Goal: Information Seeking & Learning: Learn about a topic

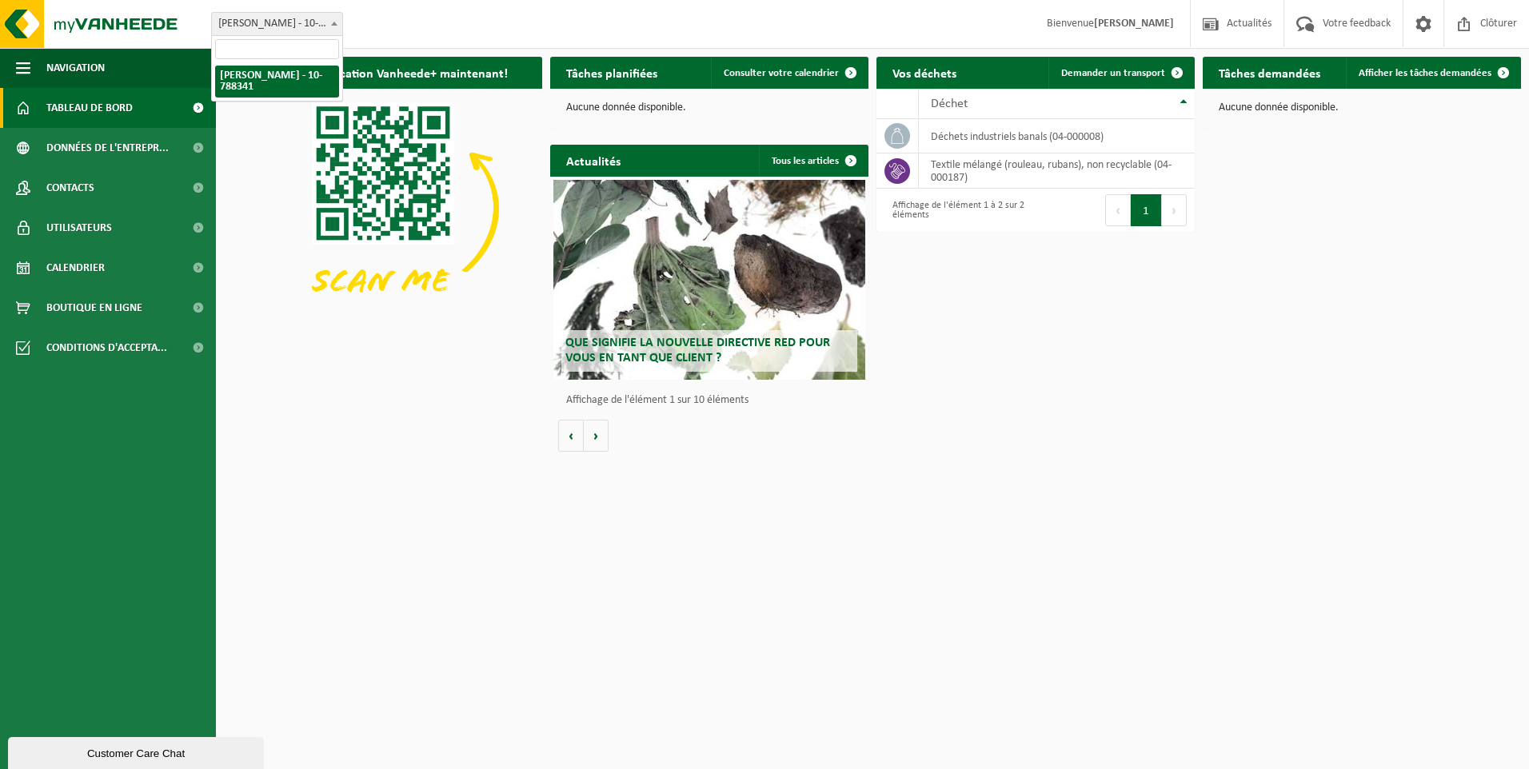
click at [338, 21] on span at bounding box center [334, 23] width 16 height 21
click at [337, 24] on b at bounding box center [334, 24] width 6 height 4
click at [18, 62] on span "button" at bounding box center [23, 68] width 14 height 40
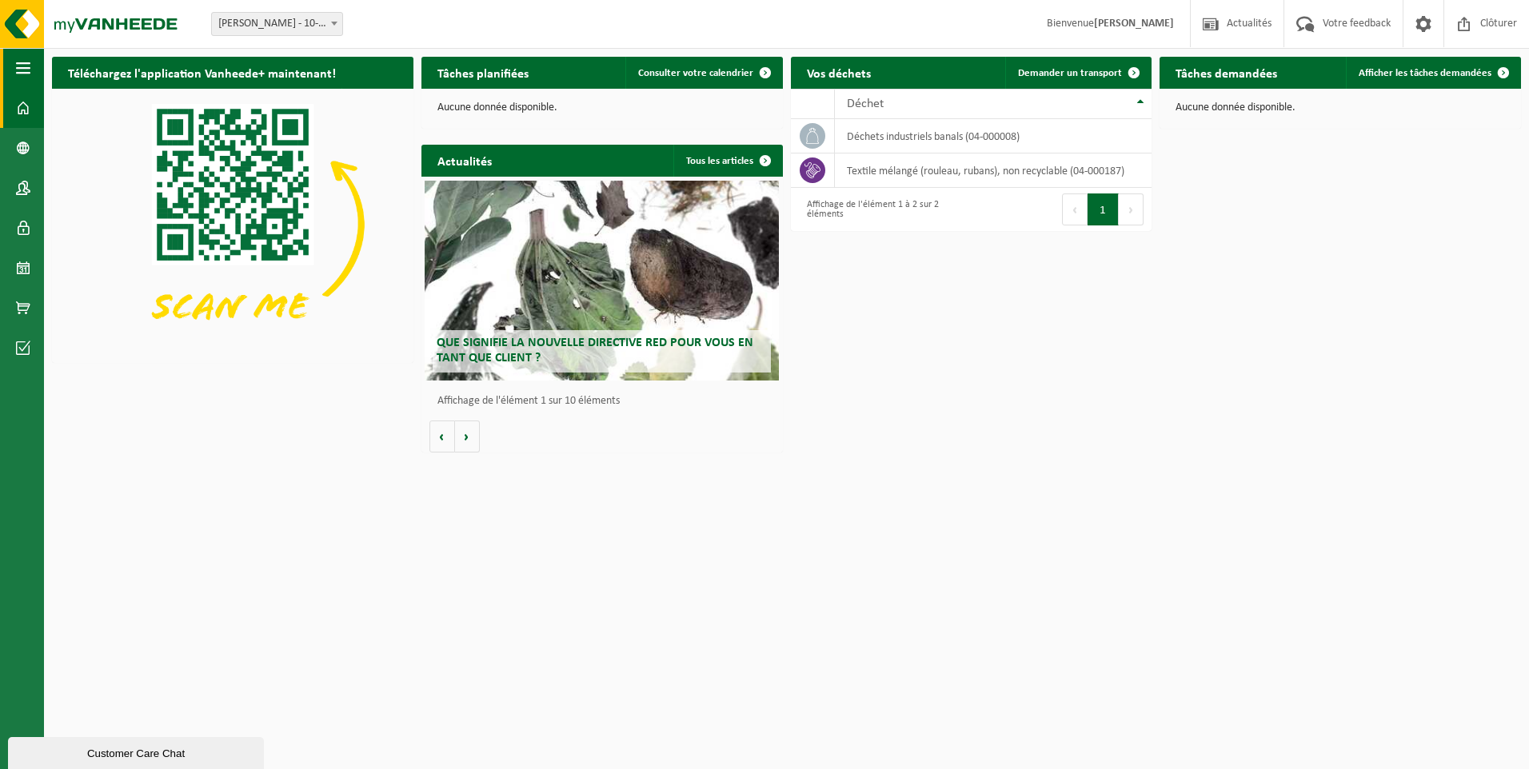
click at [18, 62] on span "button" at bounding box center [23, 68] width 14 height 40
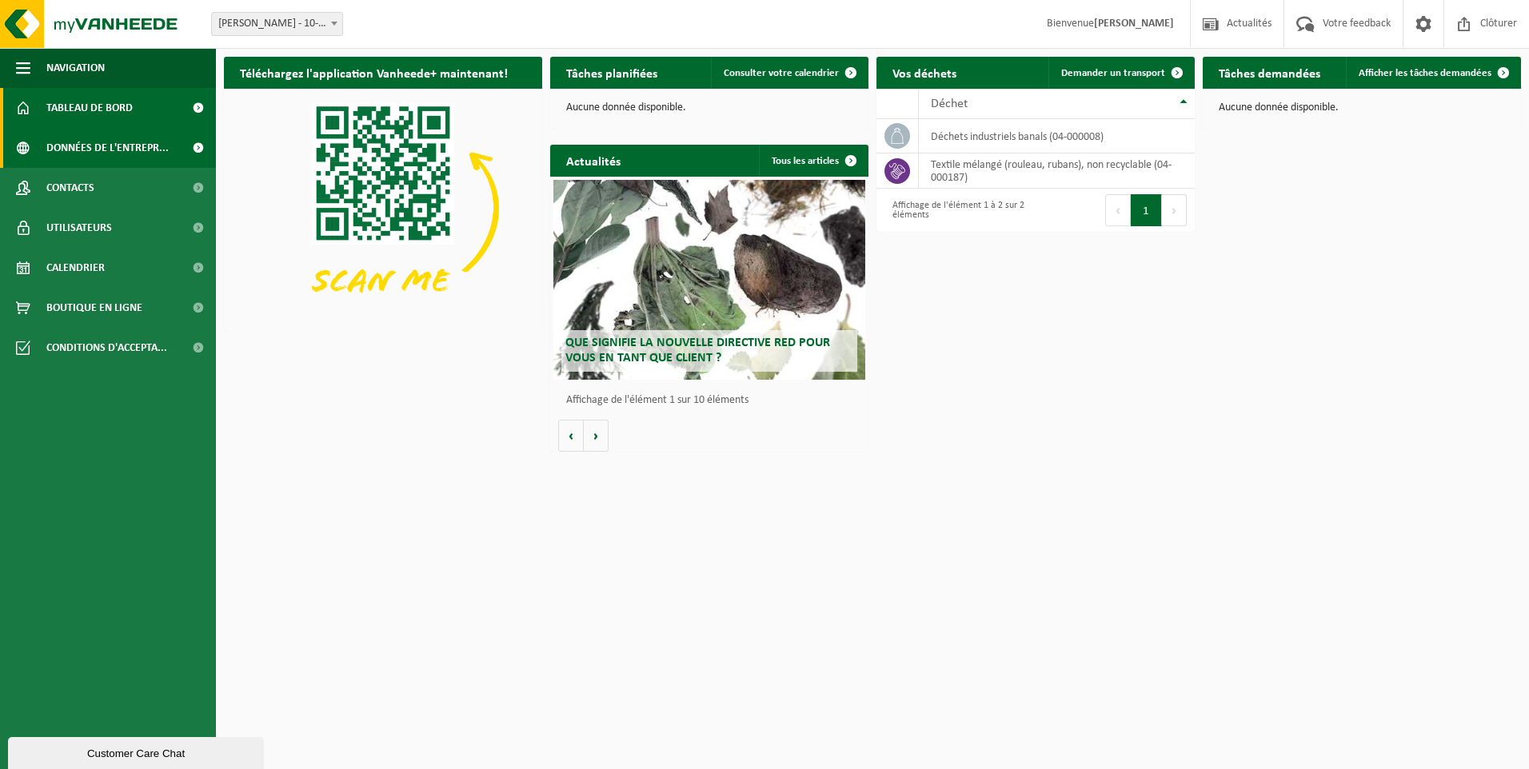
click at [160, 154] on span "Données de l'entrepr..." at bounding box center [107, 148] width 122 height 40
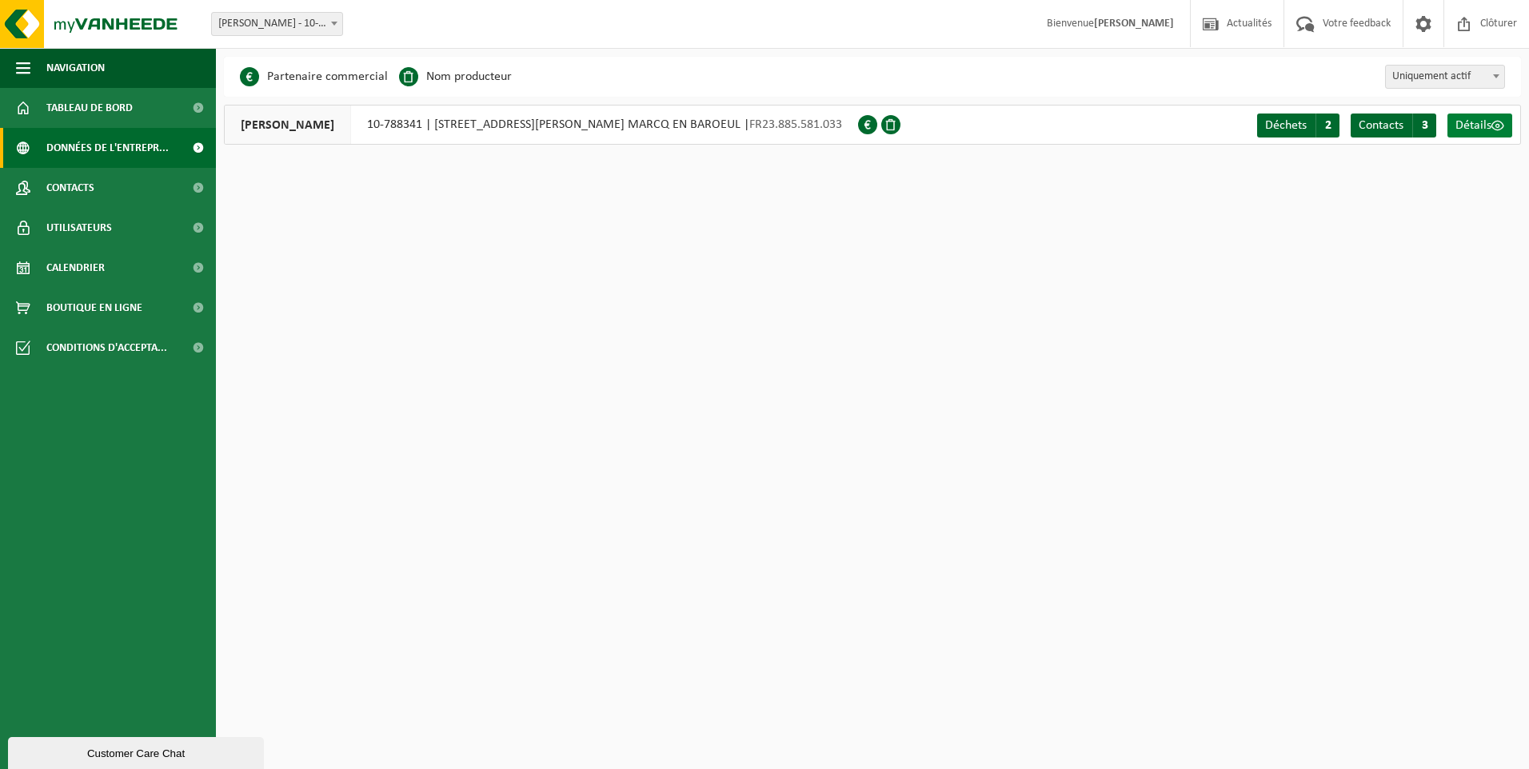
click at [1470, 127] on span "Détails" at bounding box center [1473, 125] width 36 height 13
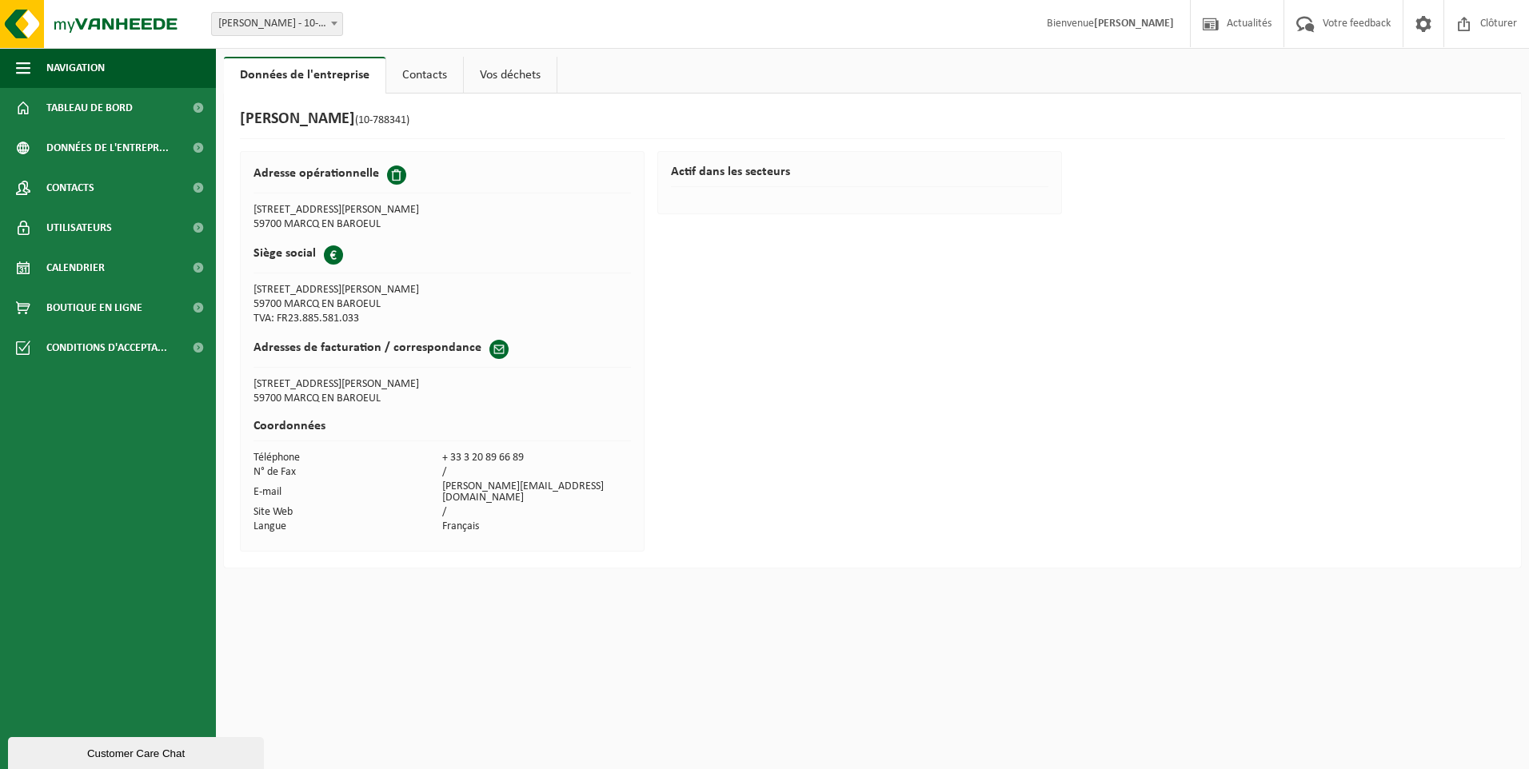
click at [727, 178] on h2 "Actif dans les secteurs" at bounding box center [860, 177] width 378 height 22
click at [397, 176] on span at bounding box center [396, 175] width 19 height 19
click at [501, 77] on link "Vos déchets" at bounding box center [510, 75] width 93 height 37
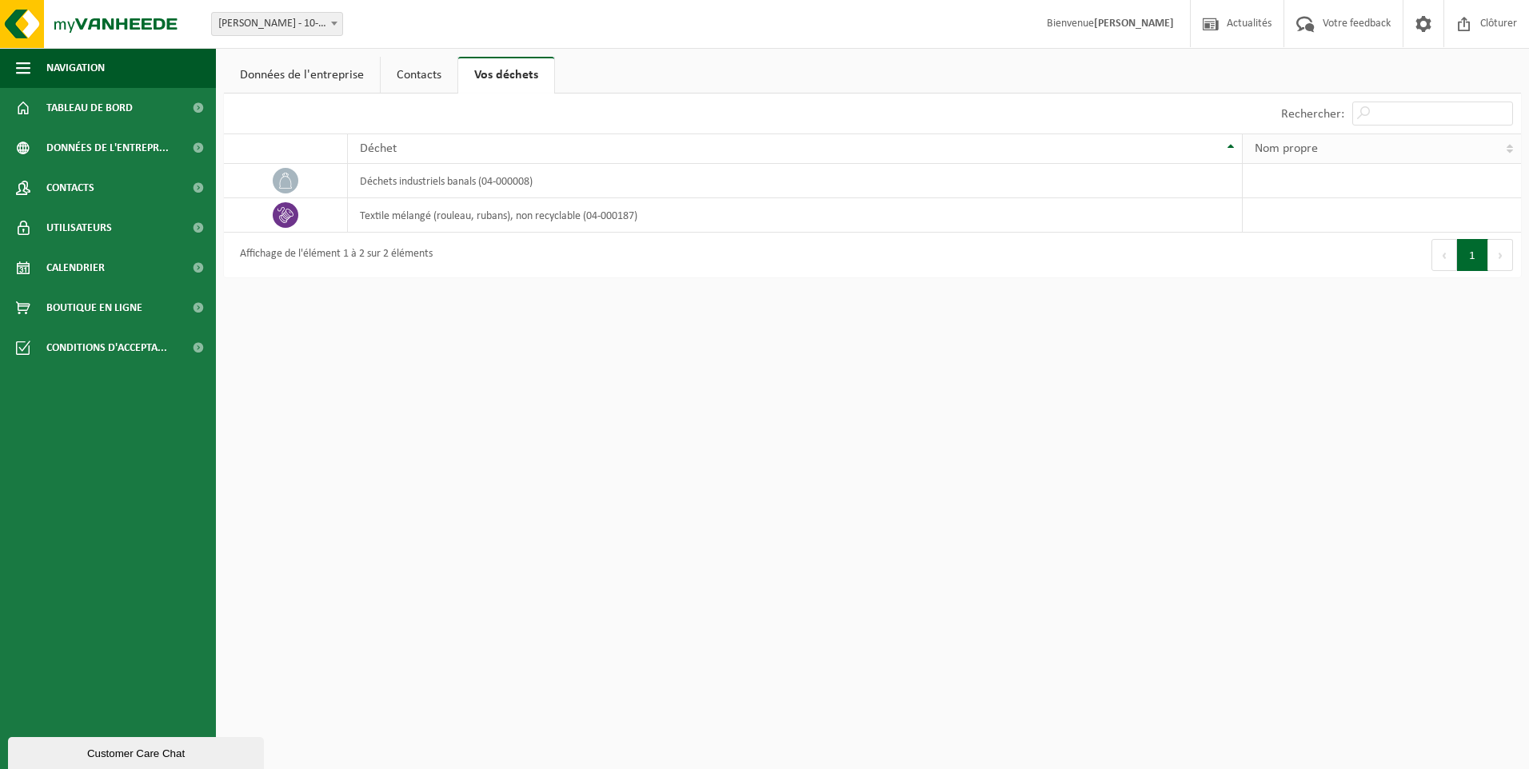
click at [1510, 144] on th "Nom propre" at bounding box center [1382, 149] width 278 height 30
click at [1346, 185] on td at bounding box center [1382, 181] width 278 height 34
click at [510, 188] on td "déchets industriels banals (04-000008)" at bounding box center [795, 181] width 895 height 34
click at [682, 183] on td "déchets industriels banals (04-000008)" at bounding box center [795, 181] width 895 height 34
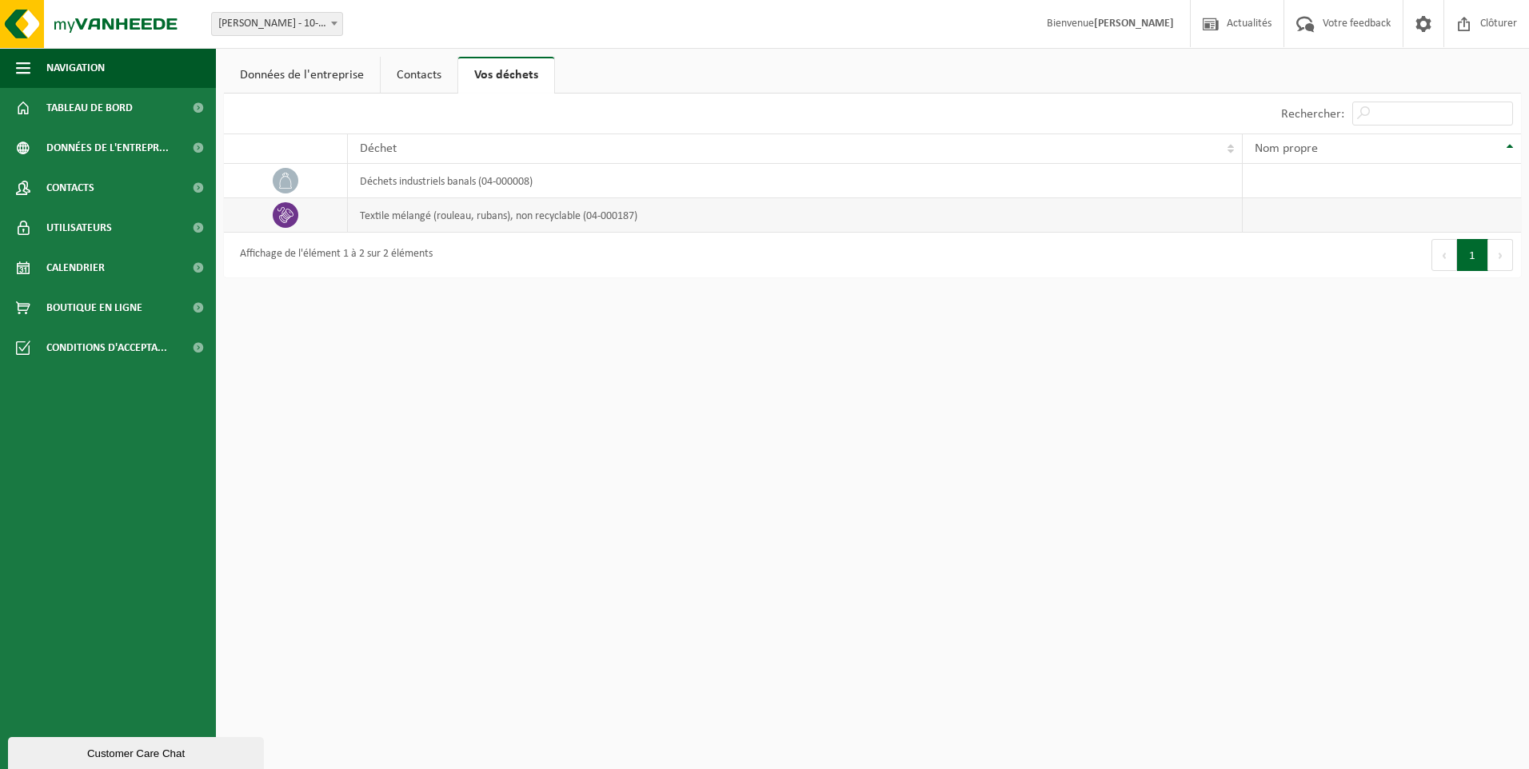
click at [717, 222] on td "textile mélangé (rouleau, rubans), non recyclable (04-000187)" at bounding box center [795, 215] width 895 height 34
